Goal: Navigation & Orientation: Find specific page/section

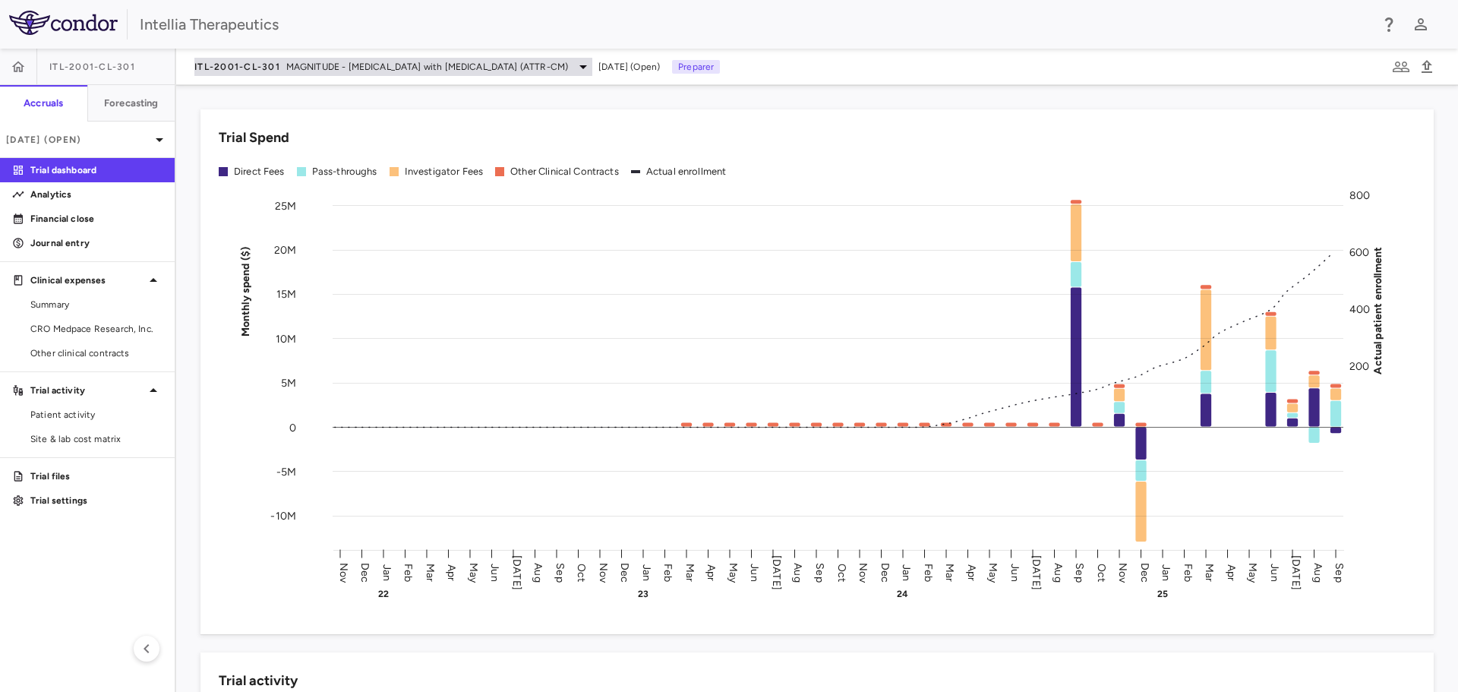
click at [450, 75] on div "ITL-2001-CL-301 MAGNITUDE - [MEDICAL_DATA] with [MEDICAL_DATA] (ATTR-CM)" at bounding box center [393, 67] width 398 height 18
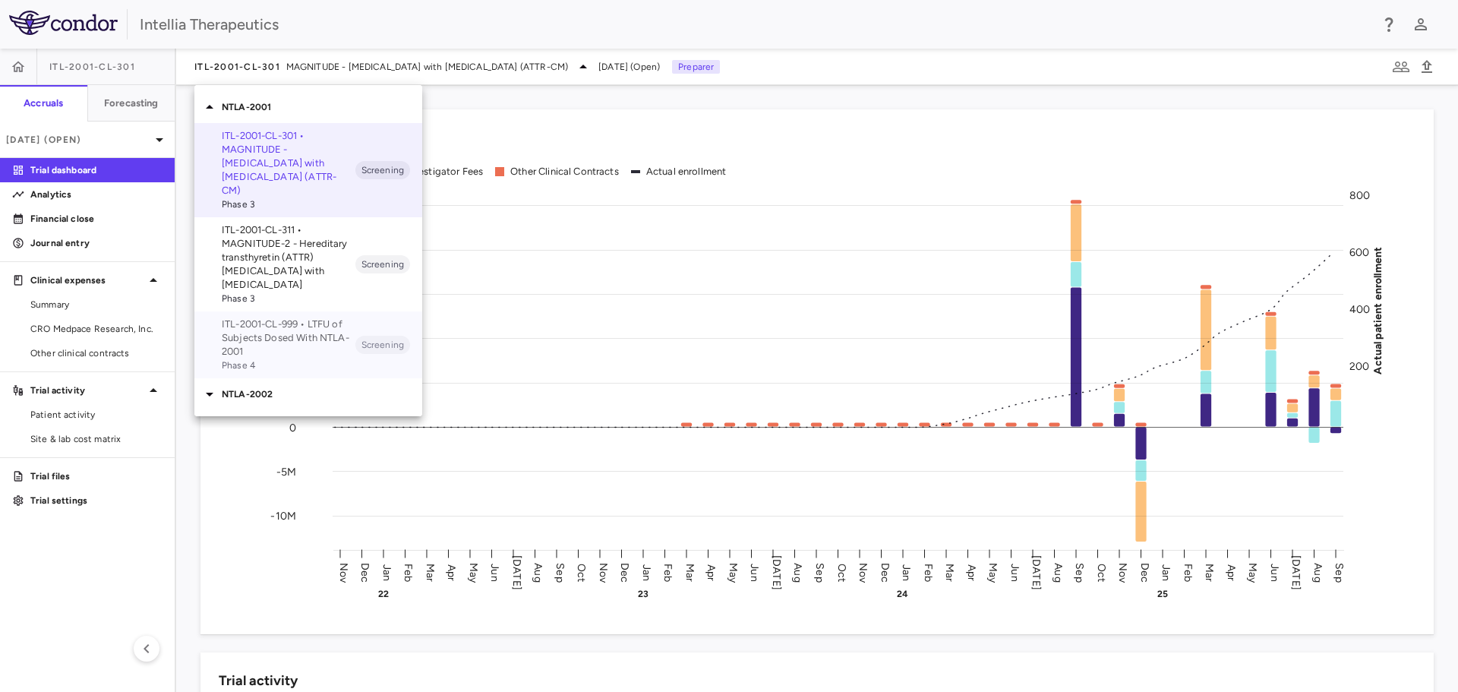
click at [295, 361] on div "ITL-2001-CL-999 • LTFU of Subjects Dosed With NTLA-2001 Phase 4 Screening" at bounding box center [308, 344] width 228 height 67
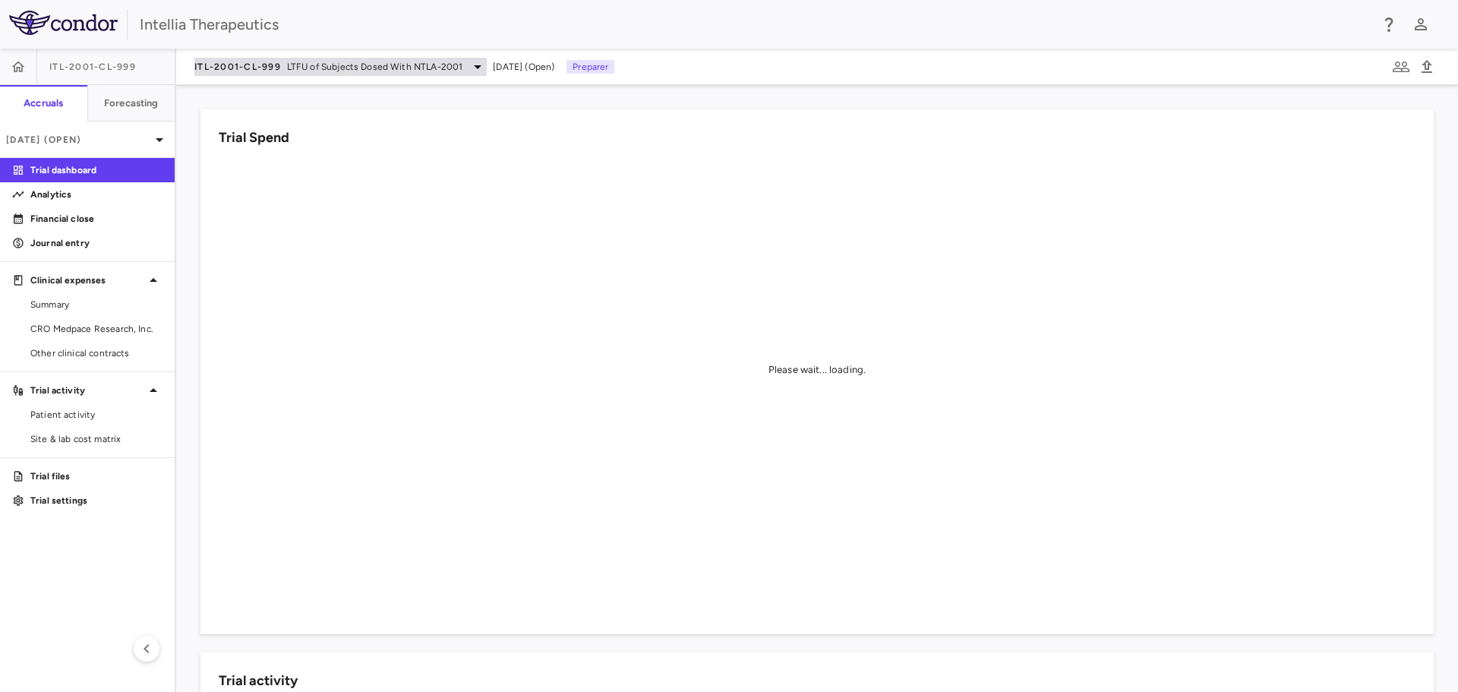
click at [345, 63] on span "LTFU of Subjects Dosed With NTLA-2001" at bounding box center [375, 67] width 176 height 14
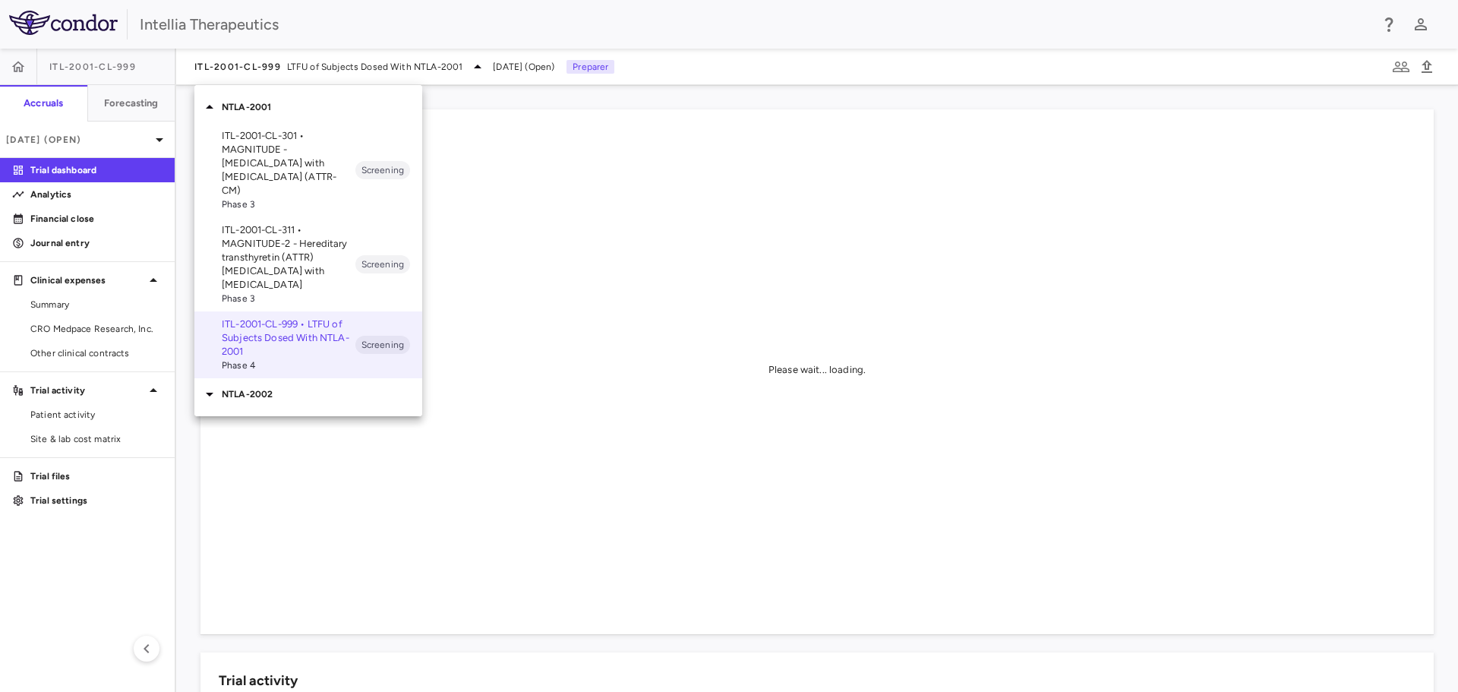
click at [270, 387] on p "NTLA-2002" at bounding box center [322, 394] width 200 height 14
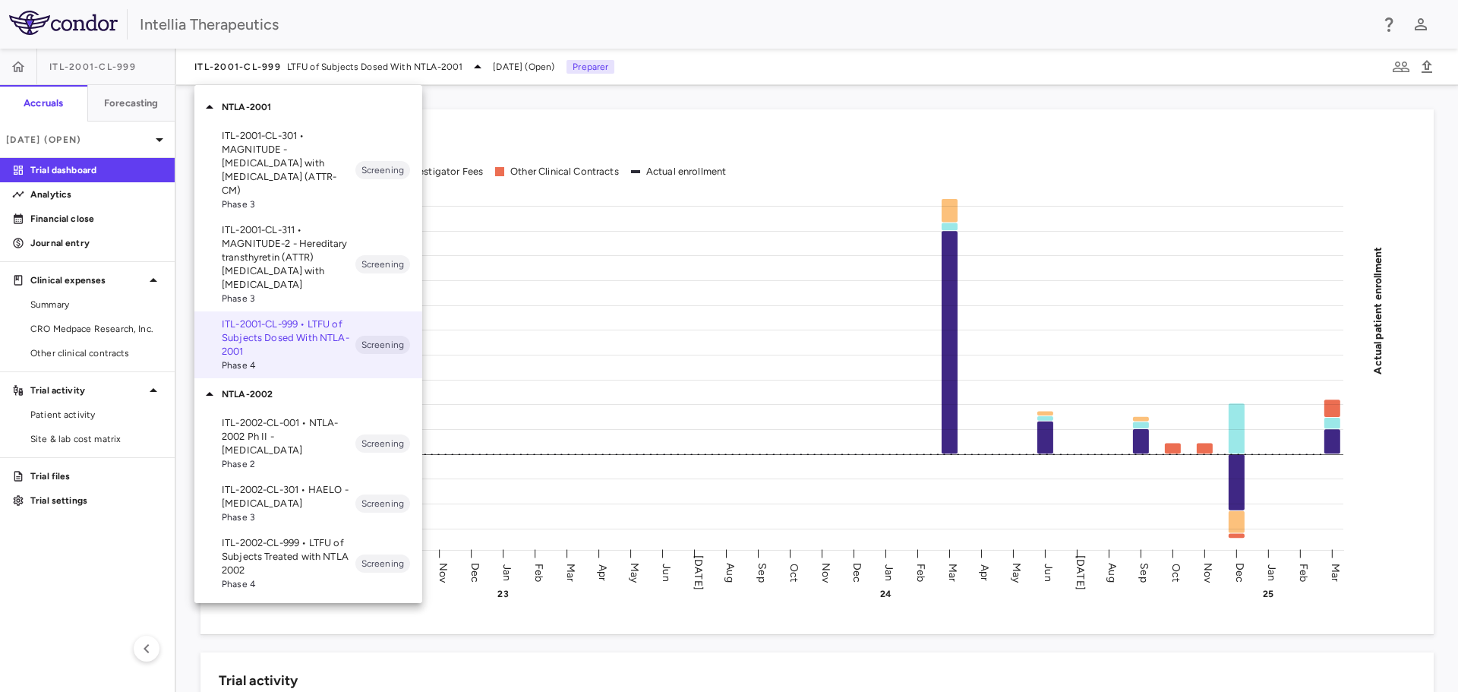
click at [291, 483] on p "ITL-2002-CL-301 • HAELO - [MEDICAL_DATA]" at bounding box center [289, 496] width 134 height 27
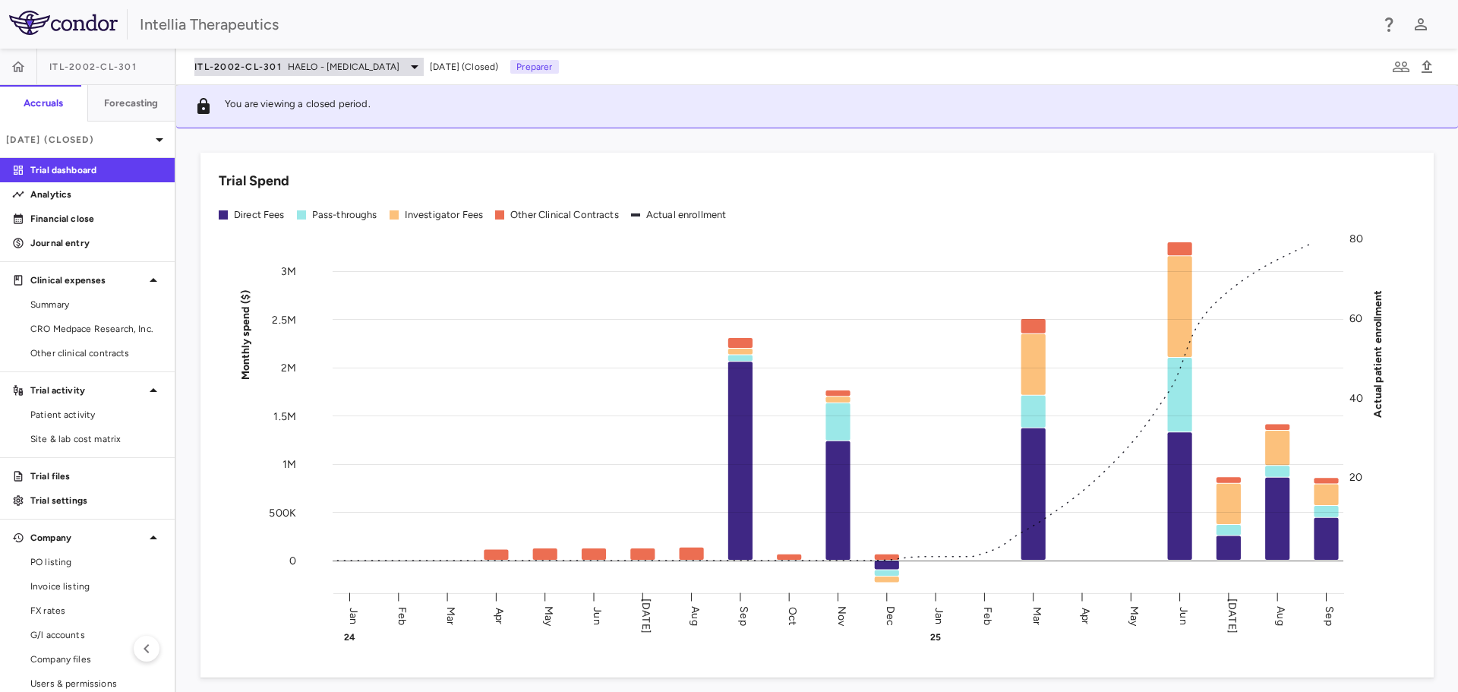
click at [399, 71] on span "HAELO - [MEDICAL_DATA]" at bounding box center [344, 67] width 112 height 14
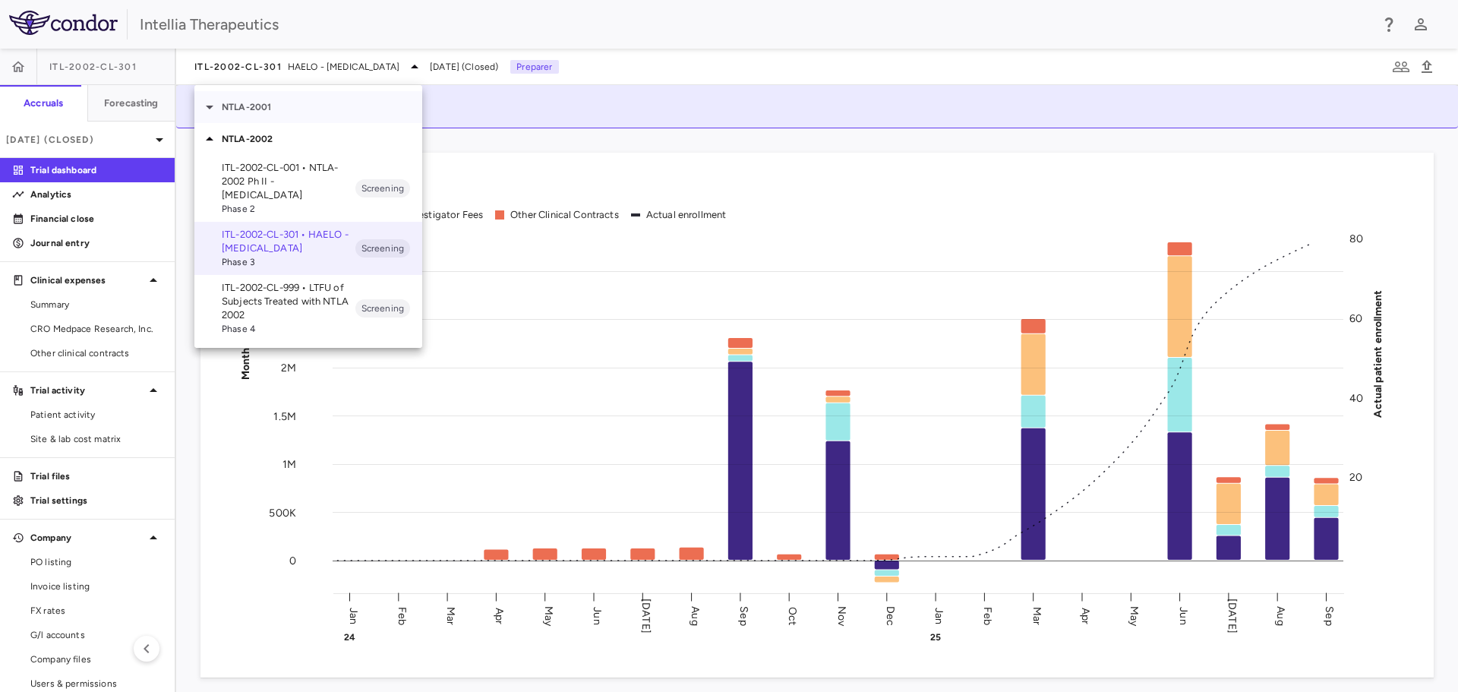
click at [275, 114] on div "NTLA-2001" at bounding box center [308, 107] width 228 height 32
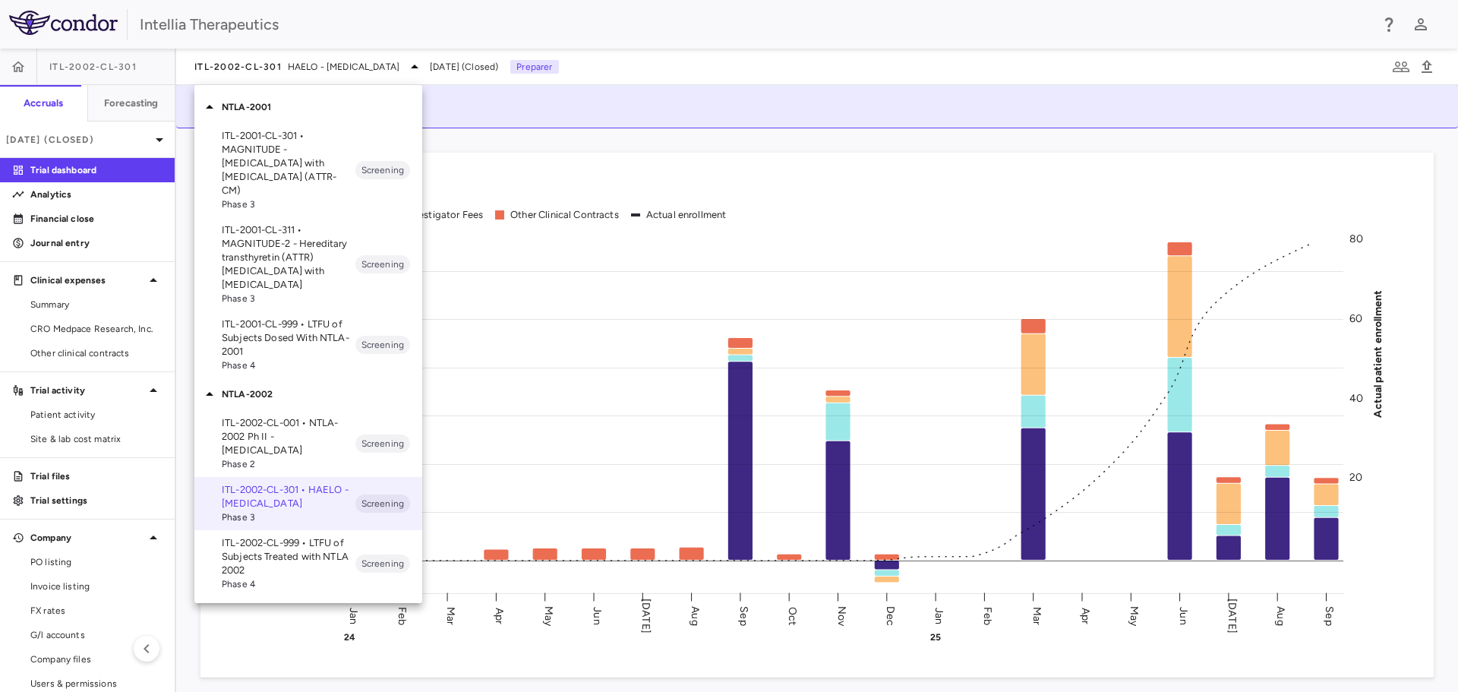
click at [301, 230] on p "ITL-2001-CL-311 • MAGNITUDE-2 - Hereditary transthyretin (ATTR) [MEDICAL_DATA] …" at bounding box center [289, 257] width 134 height 68
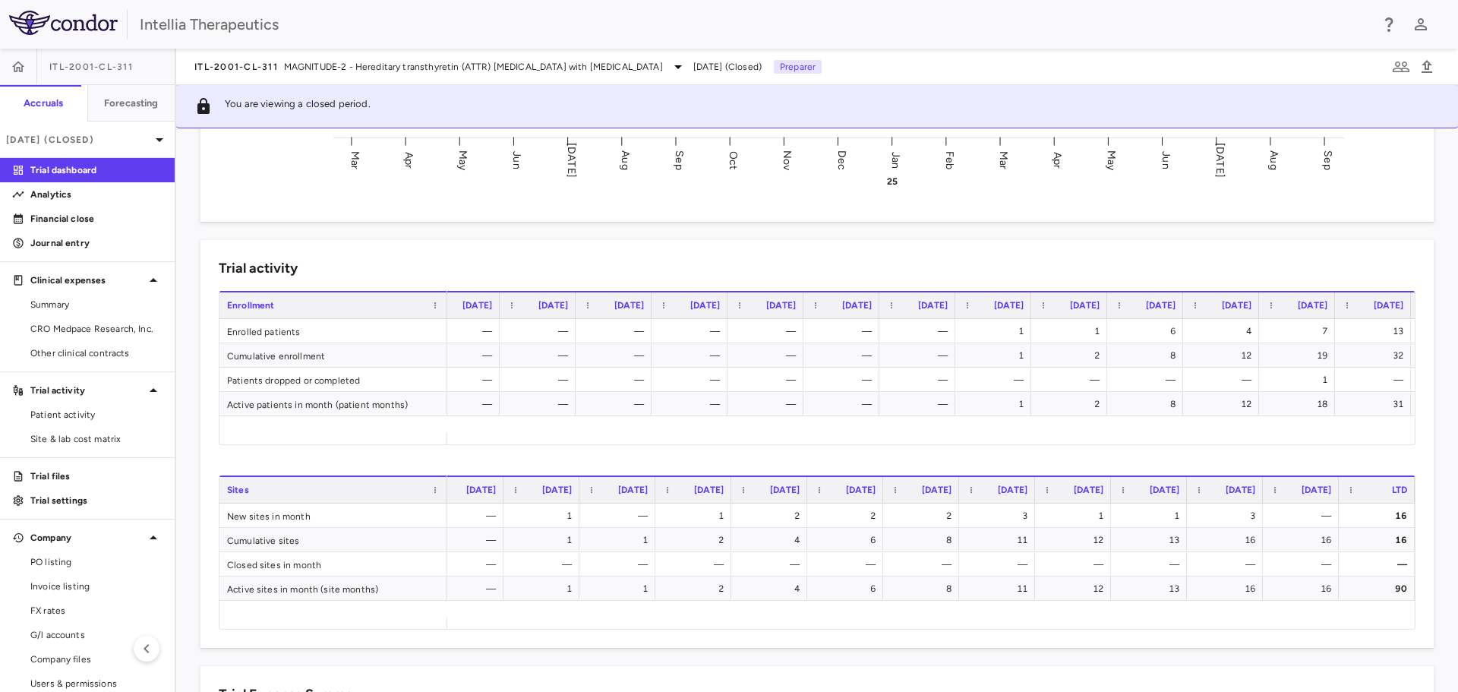
scroll to position [0, 563]
click at [394, 74] on div "ITL-2001-CL-311 MAGNITUDE-2 - Hereditary transthyretin (ATTR) [MEDICAL_DATA] wi…" at bounding box center [440, 67] width 493 height 18
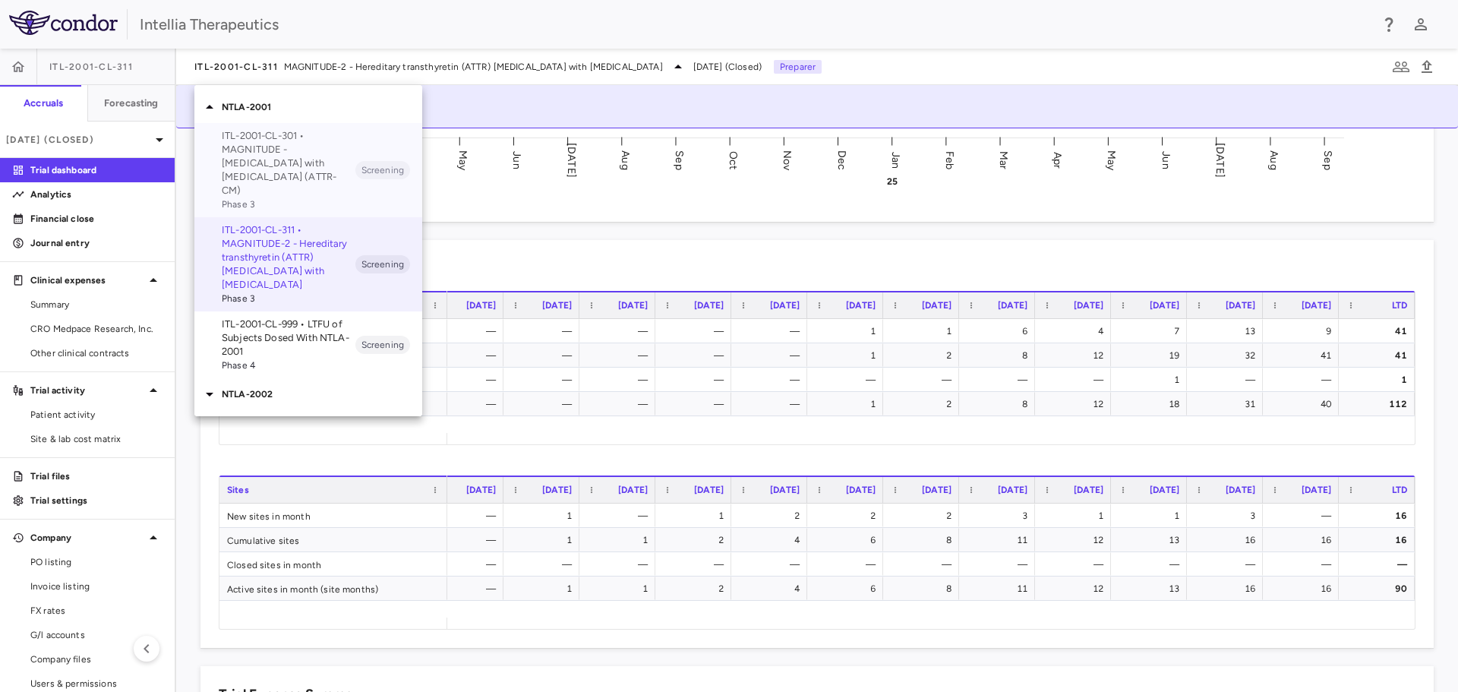
click at [314, 172] on p "ITL-2001-CL-301 • MAGNITUDE - [MEDICAL_DATA] with [MEDICAL_DATA] (ATTR-CM)" at bounding box center [289, 163] width 134 height 68
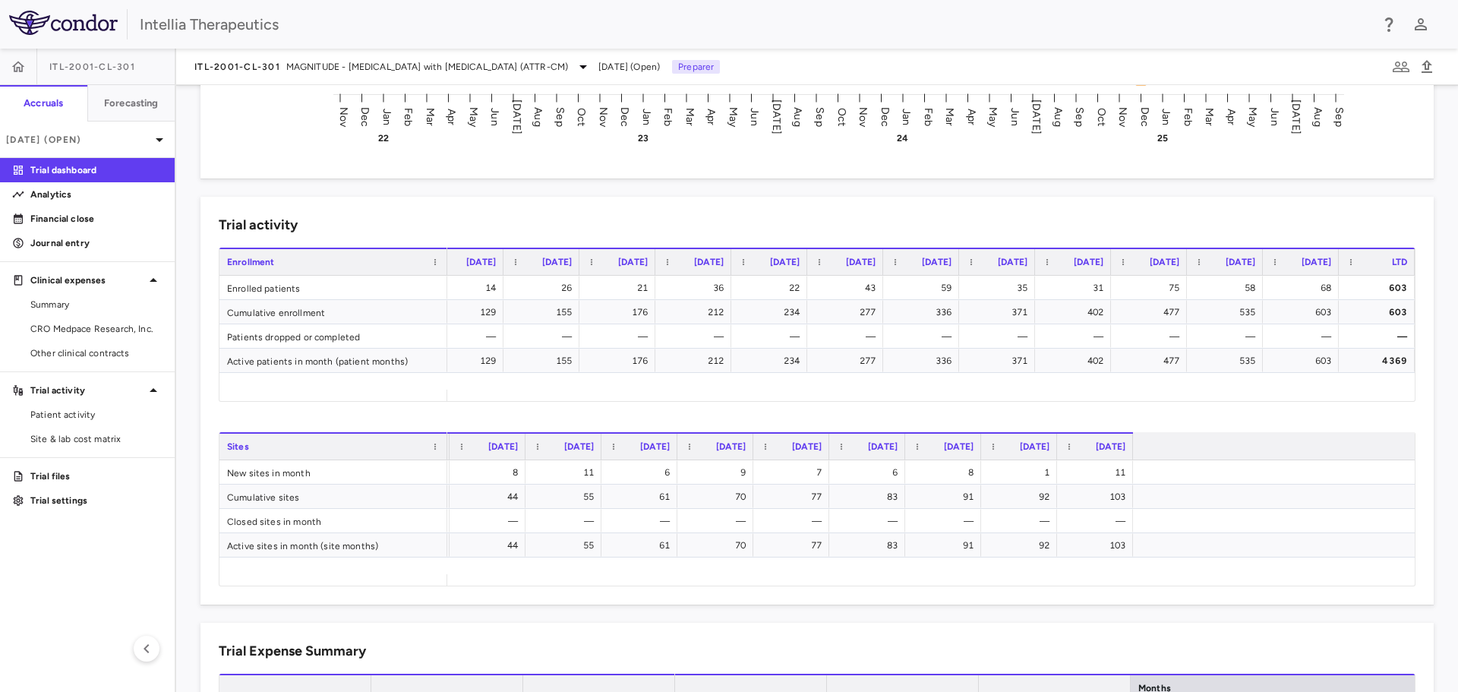
scroll to position [0, 2643]
